Goal: Task Accomplishment & Management: Use online tool/utility

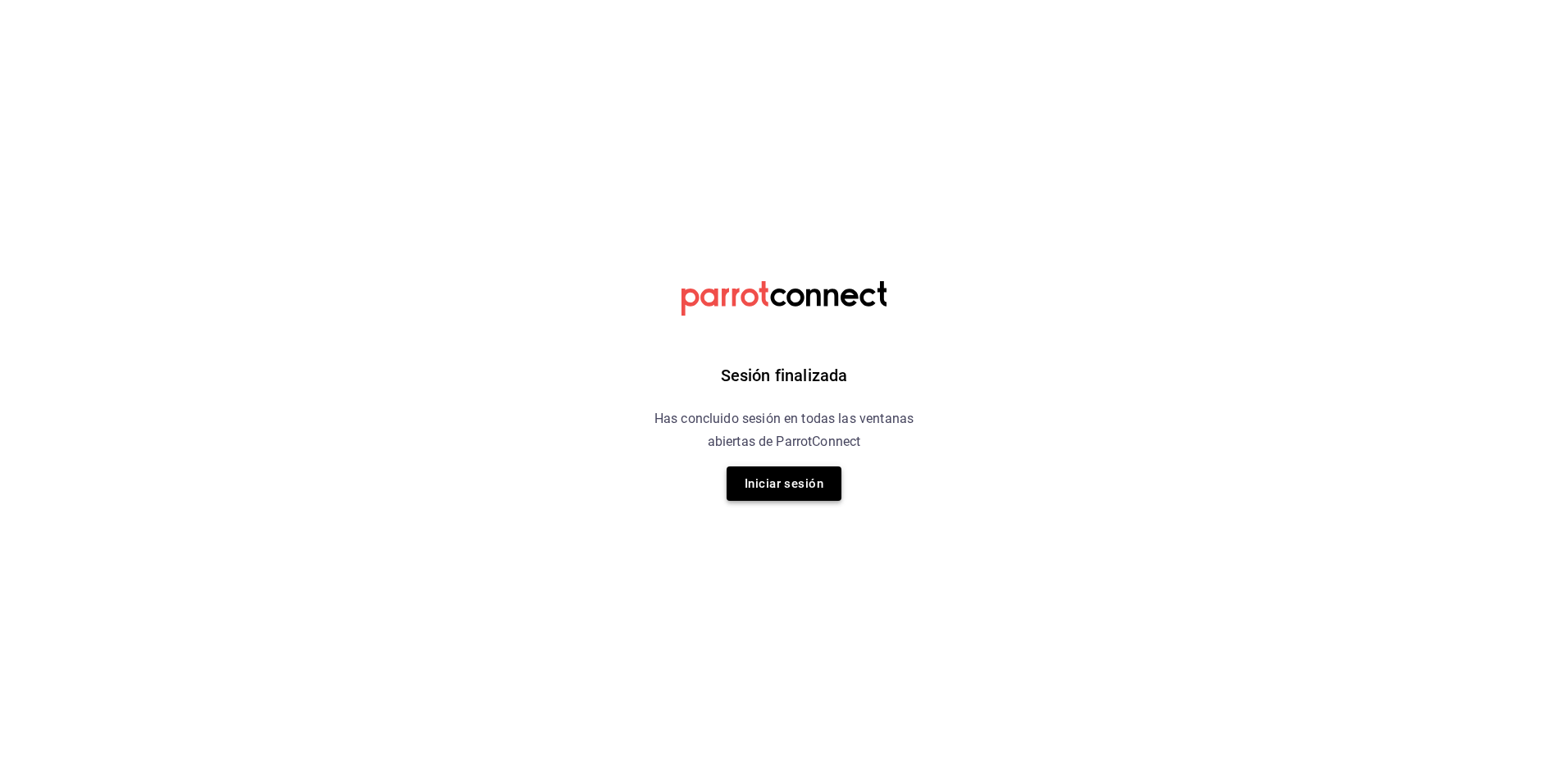
click at [745, 473] on button "Iniciar sesión" at bounding box center [783, 483] width 115 height 34
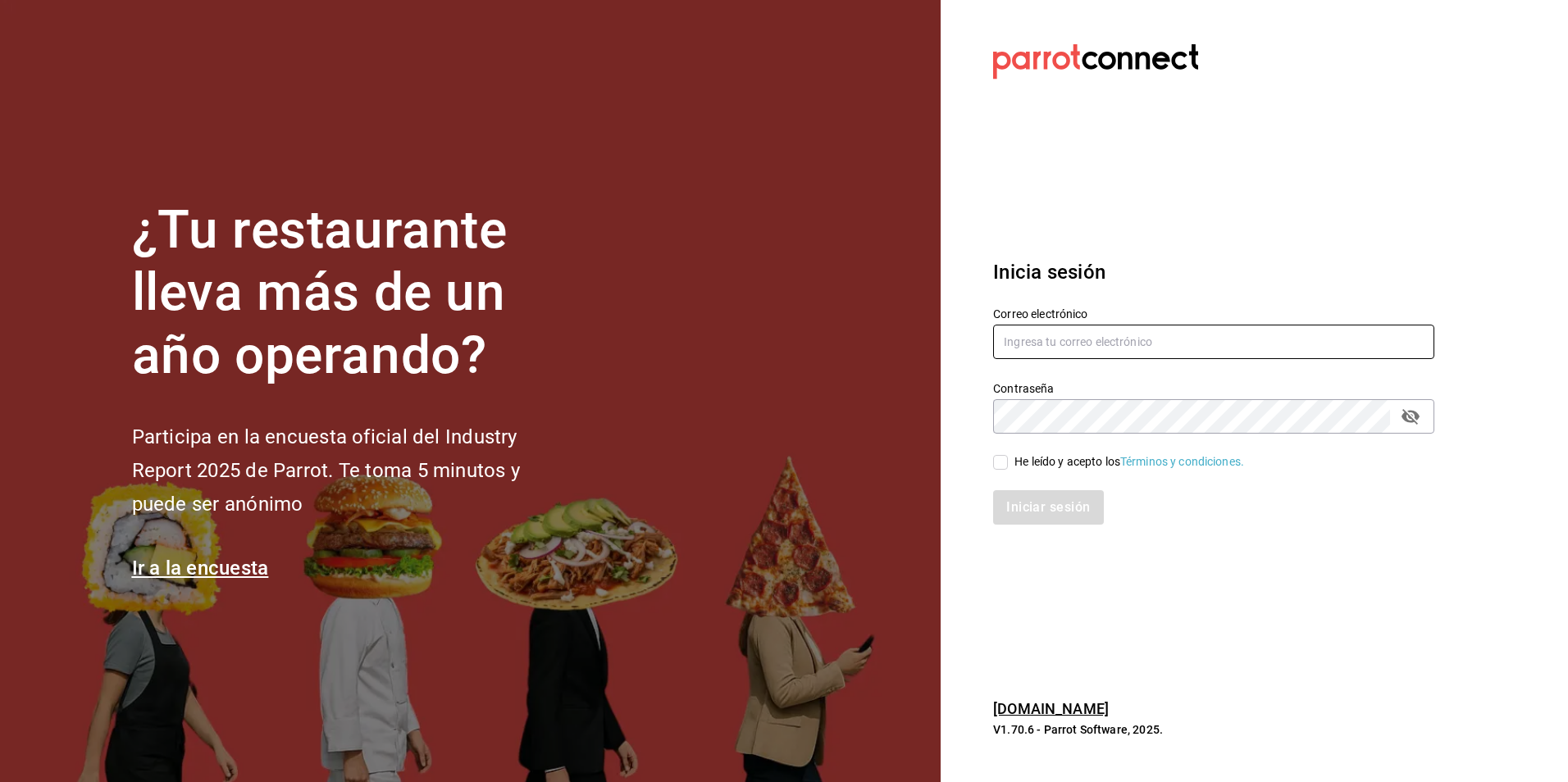
type input "[EMAIL_ADDRESS][DOMAIN_NAME]"
click at [1009, 459] on span "He leído y acepto los Términos y condiciones." at bounding box center [1125, 462] width 236 height 18
click at [1008, 459] on input "He leído y acepto los Términos y condiciones." at bounding box center [1000, 462] width 15 height 15
checkbox input "true"
click at [1026, 505] on button "Iniciar sesión" at bounding box center [1048, 507] width 111 height 34
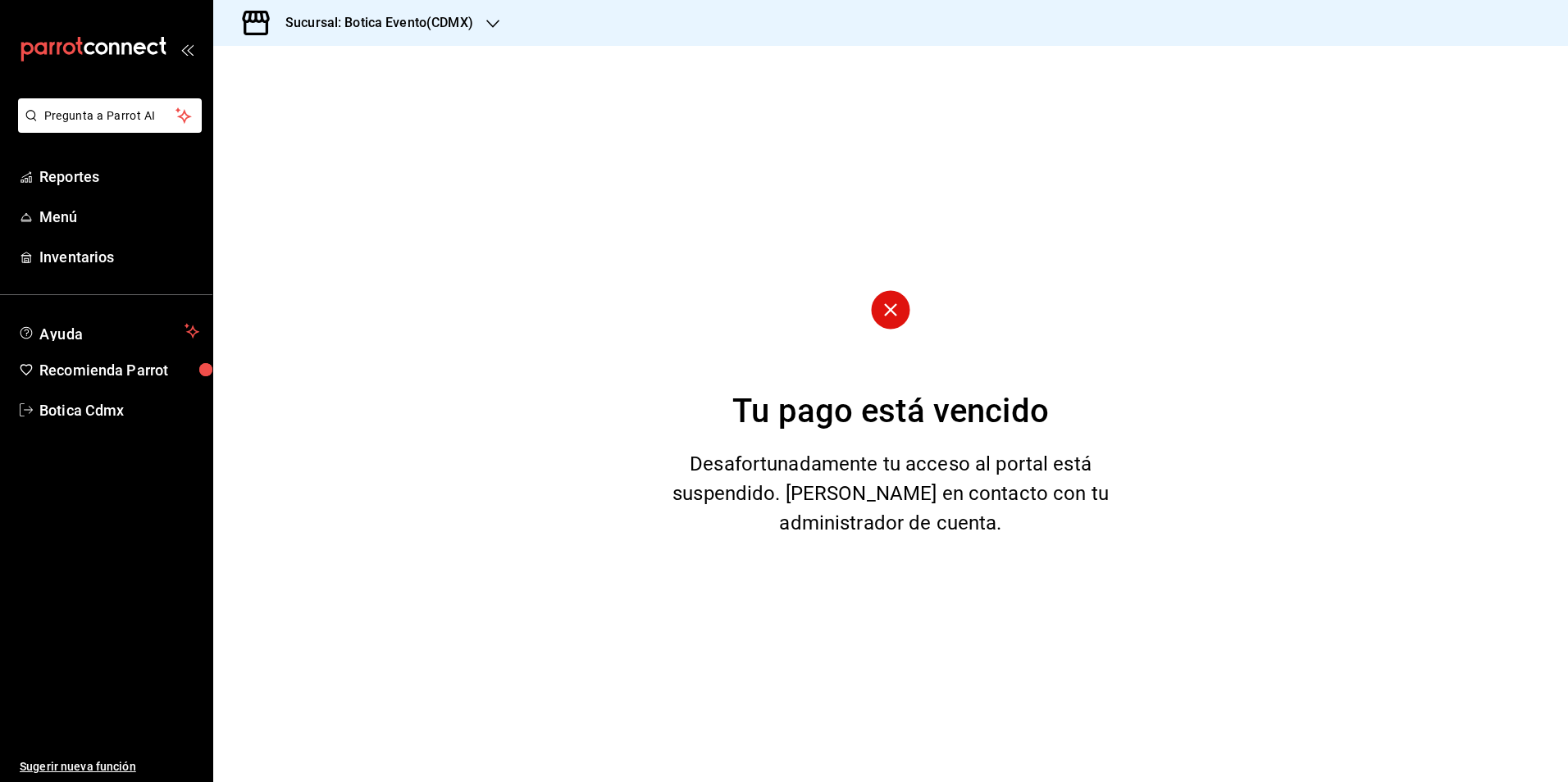
click at [488, 22] on icon "button" at bounding box center [492, 23] width 13 height 8
click at [286, 110] on span "Botica (CDMX)" at bounding box center [265, 108] width 77 height 18
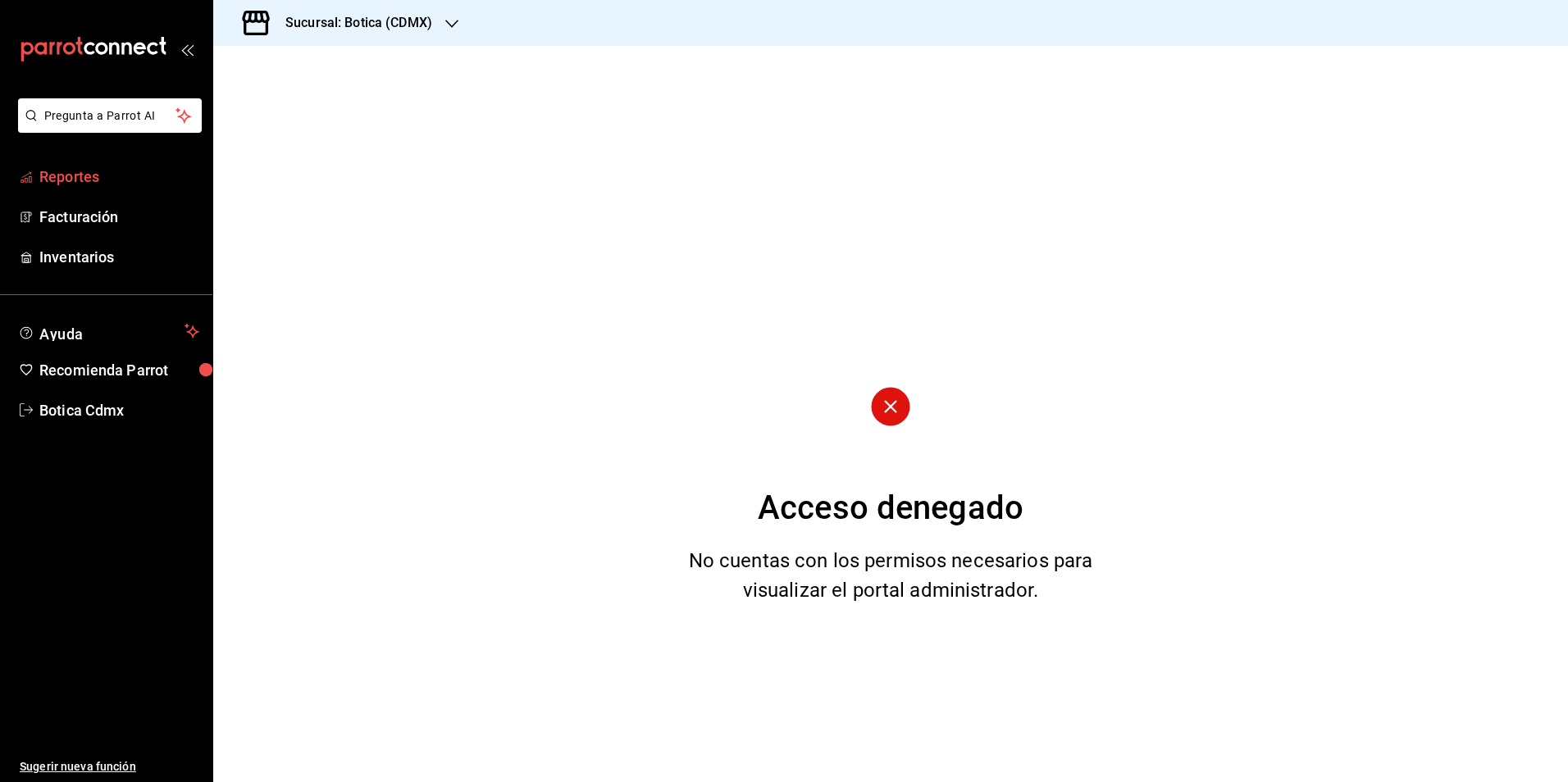
click at [74, 175] on span "Reportes" at bounding box center [119, 176] width 160 height 22
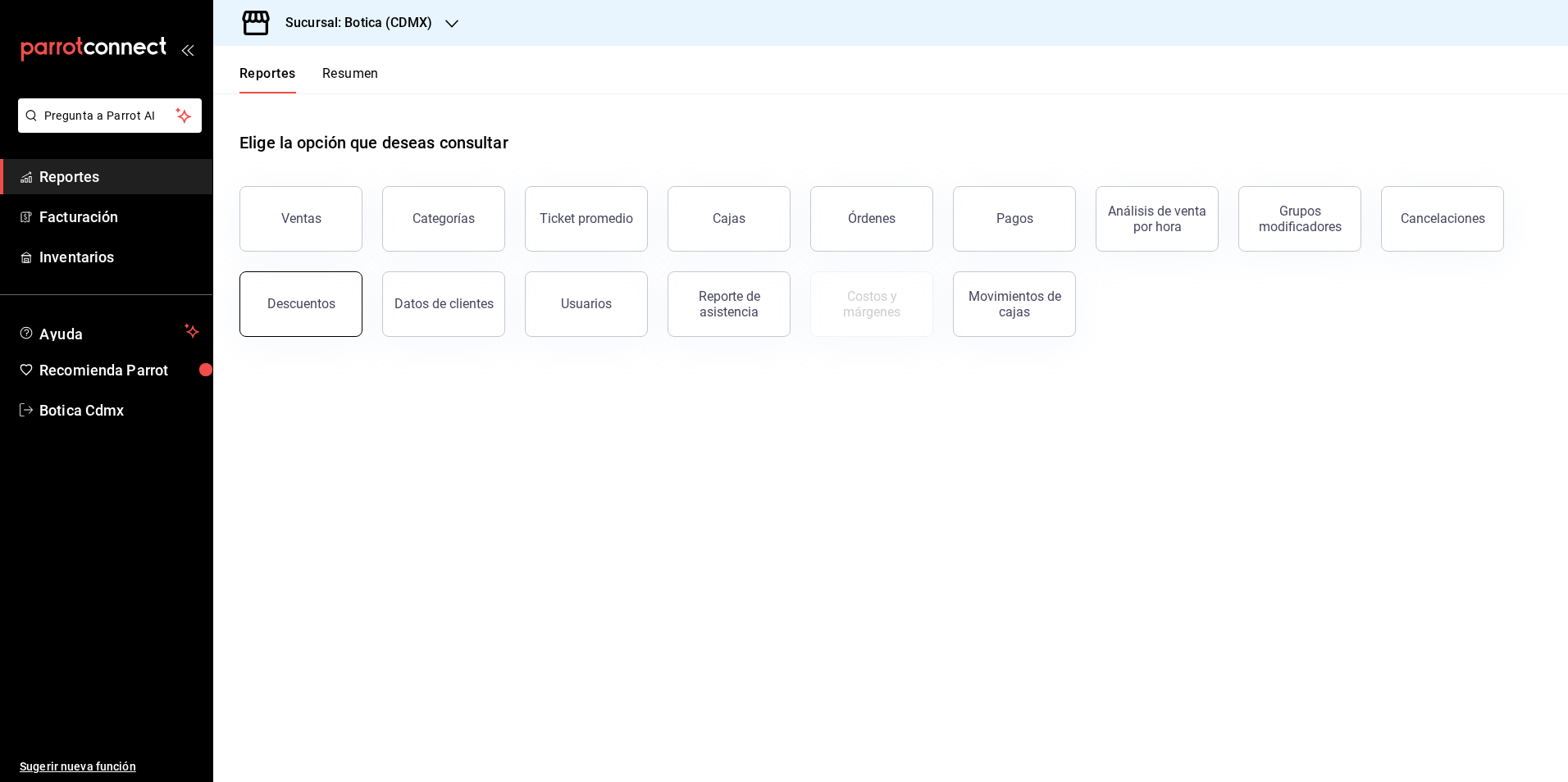
click at [289, 290] on button "Descuentos" at bounding box center [301, 303] width 123 height 66
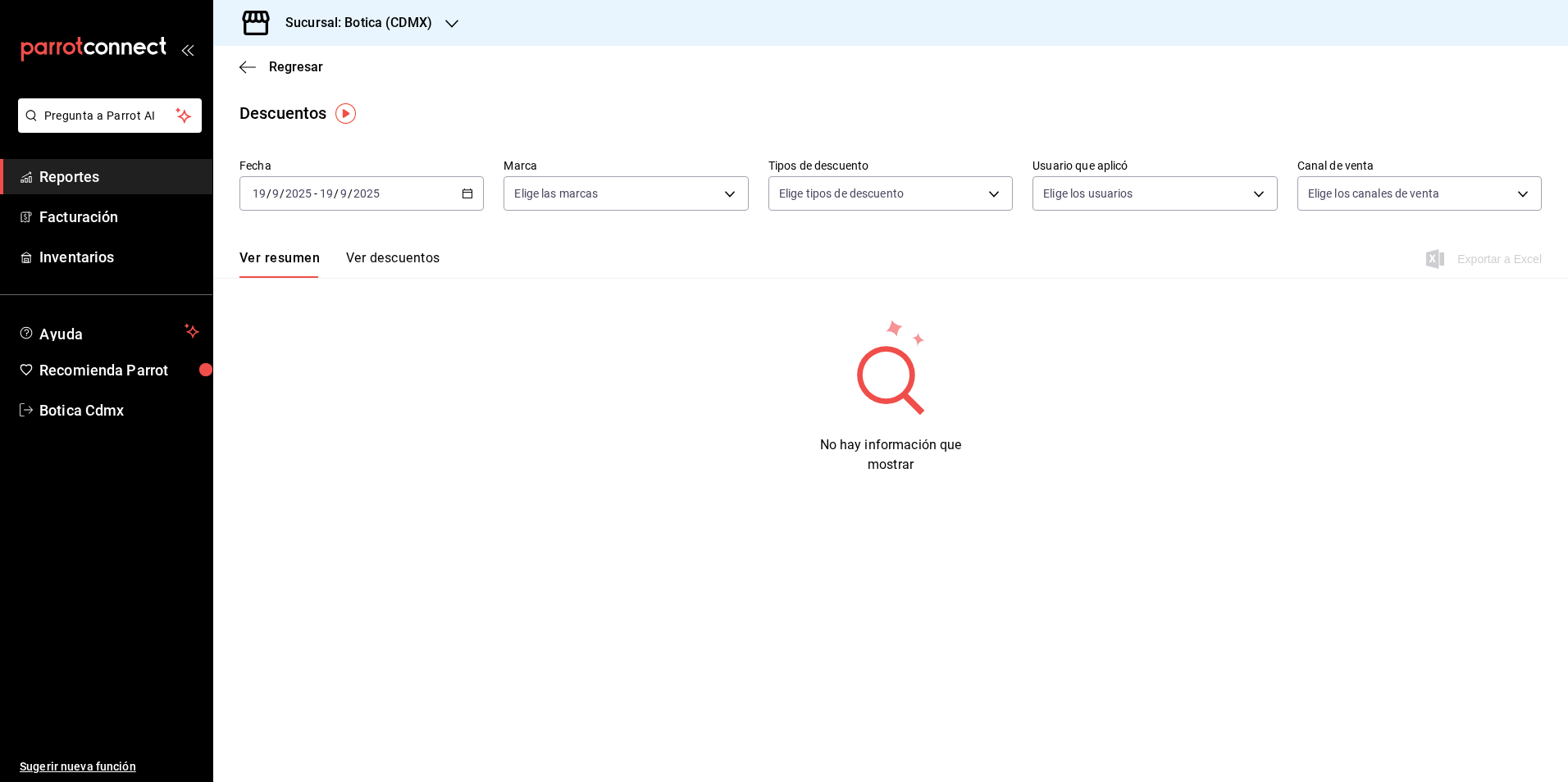
click at [463, 187] on div "2025-09-19 19 / 9 / 2025 - 2025-09-19 19 / 9 / 2025" at bounding box center [361, 193] width 245 height 34
click at [278, 424] on span "Rango de fechas" at bounding box center [317, 428] width 127 height 18
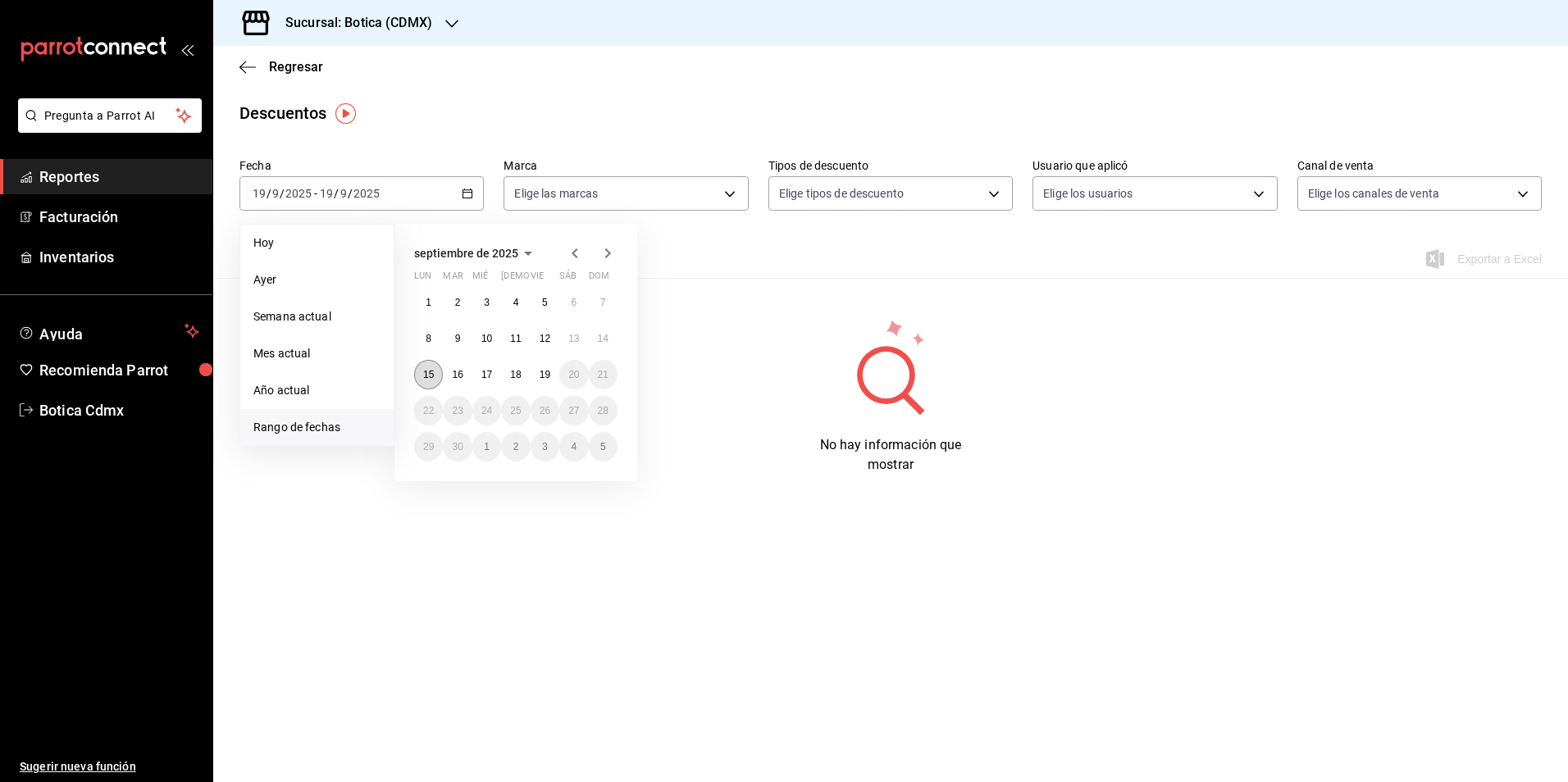
click at [430, 380] on abbr "15" at bounding box center [428, 374] width 11 height 11
click at [552, 367] on button "19" at bounding box center [545, 374] width 29 height 30
